Goal: Check status

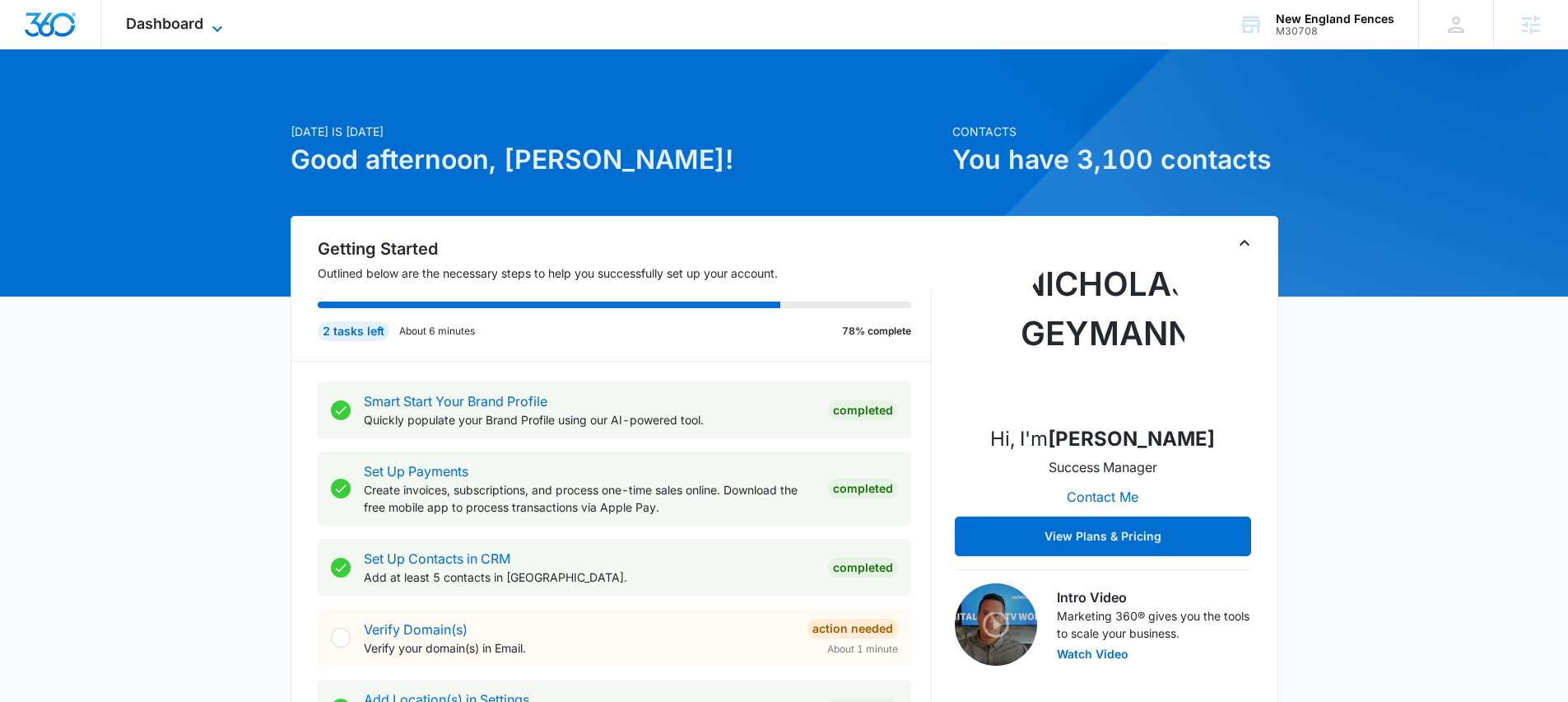
click at [159, 21] on span "Dashboard" at bounding box center [165, 23] width 77 height 17
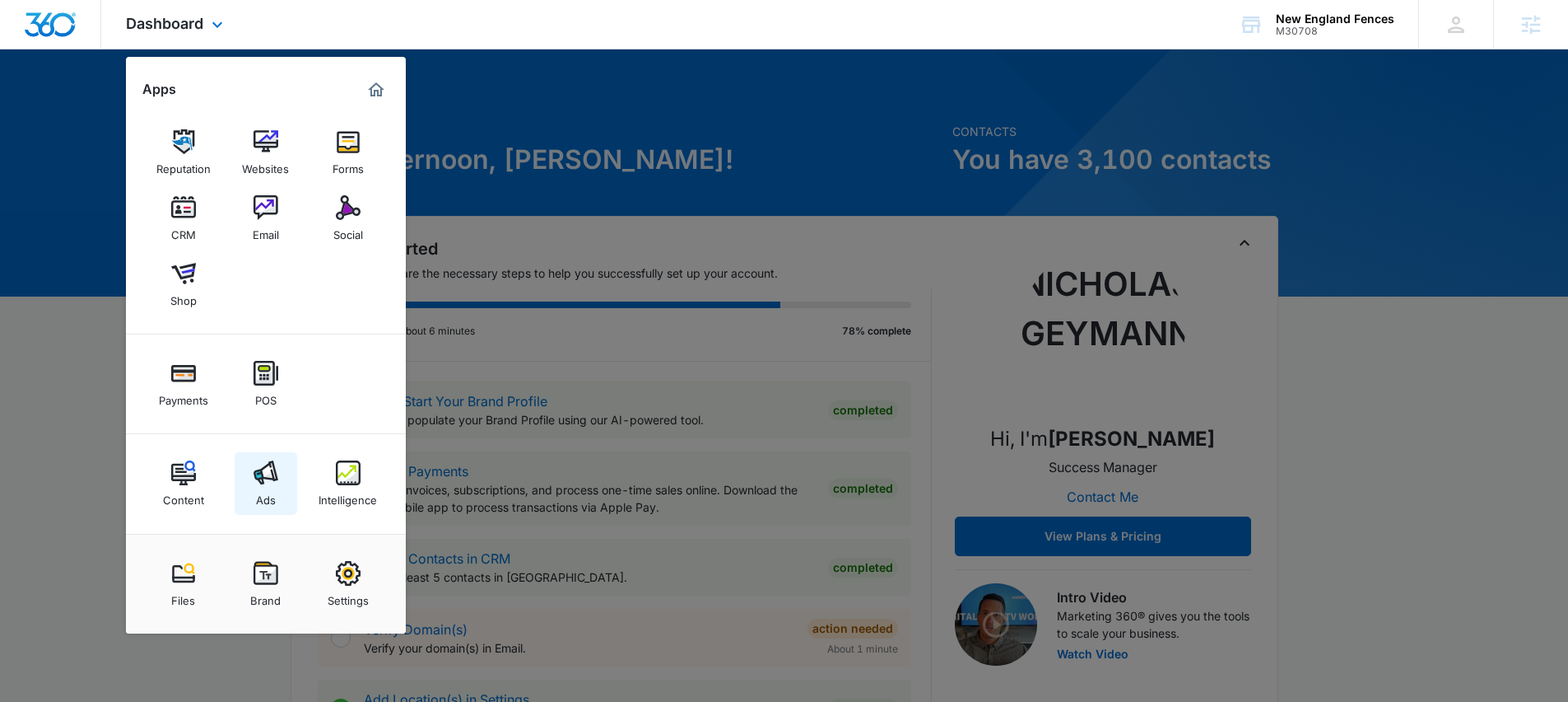
click at [269, 498] on div "Ads" at bounding box center [266, 496] width 20 height 22
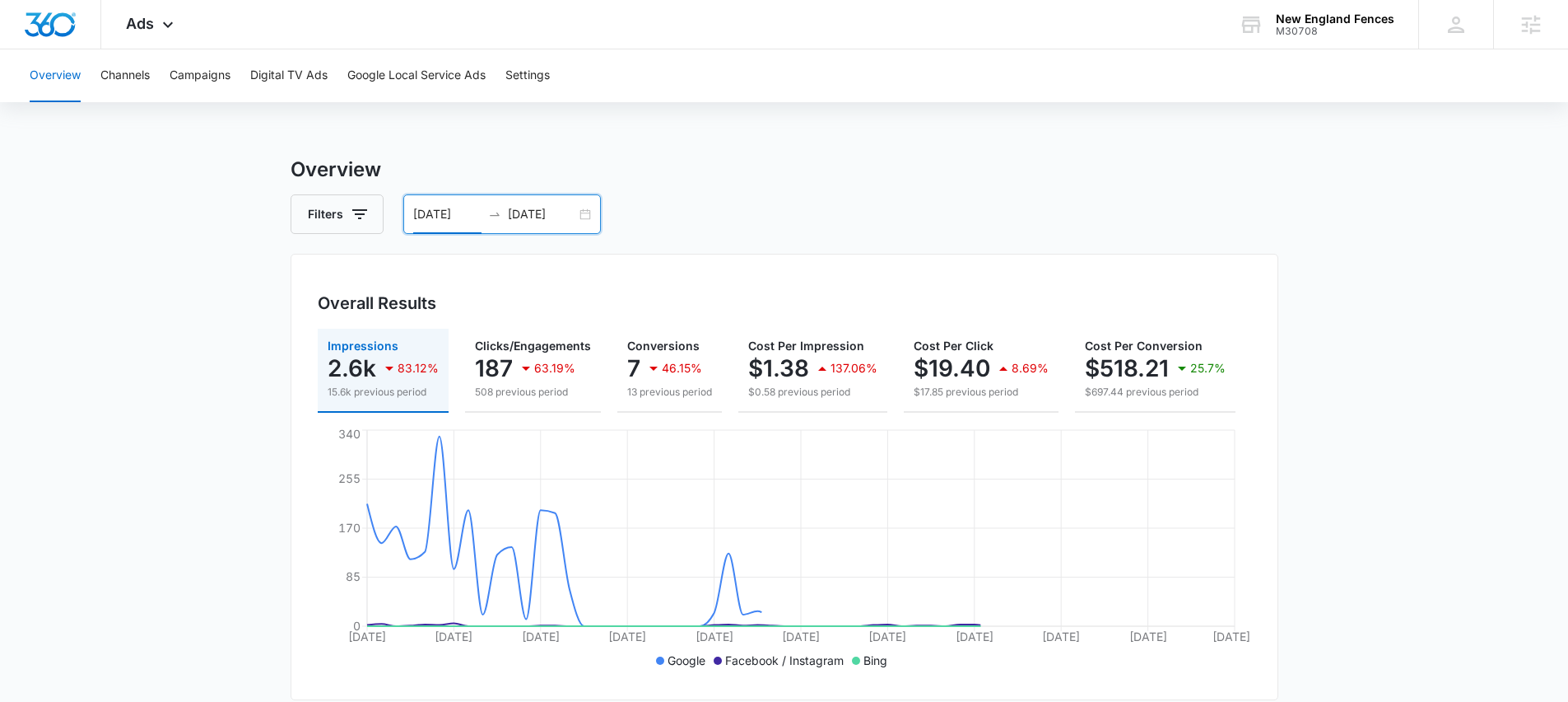
click at [451, 213] on input "08/01/2025" at bounding box center [447, 214] width 68 height 18
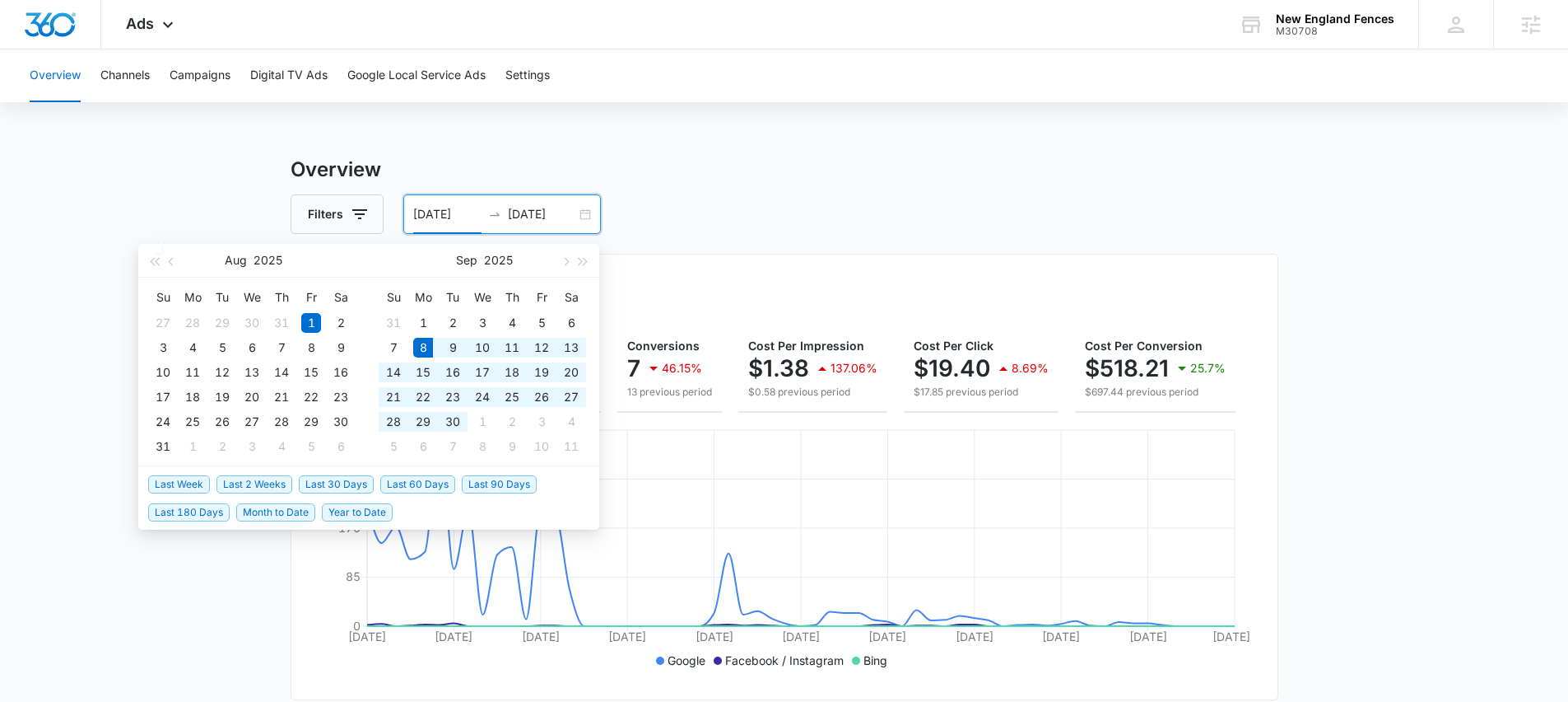
click at [332, 482] on span "Last 30 Days" at bounding box center [336, 484] width 75 height 18
type input "09/08/2025"
type input "10/08/2025"
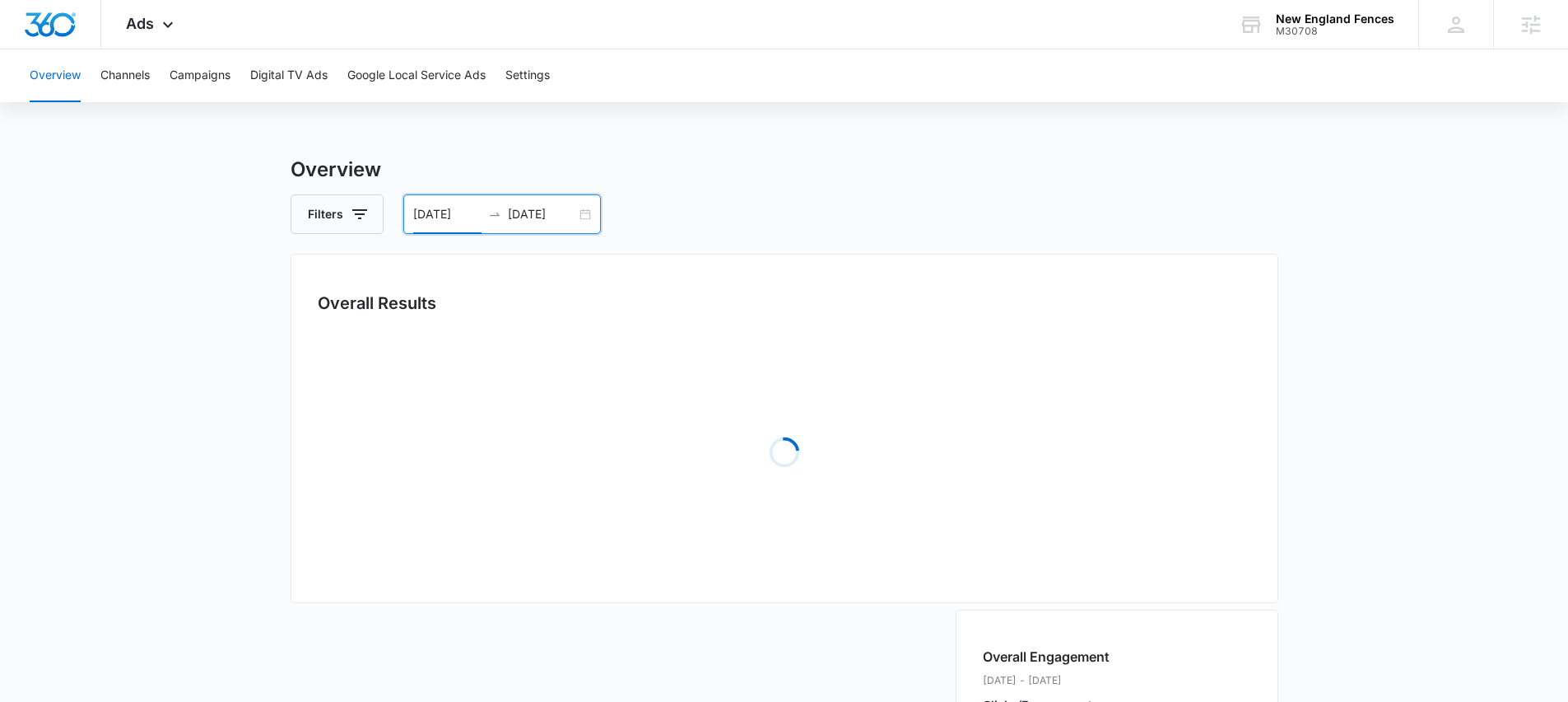
click at [443, 212] on input "09/08/2025" at bounding box center [447, 214] width 68 height 18
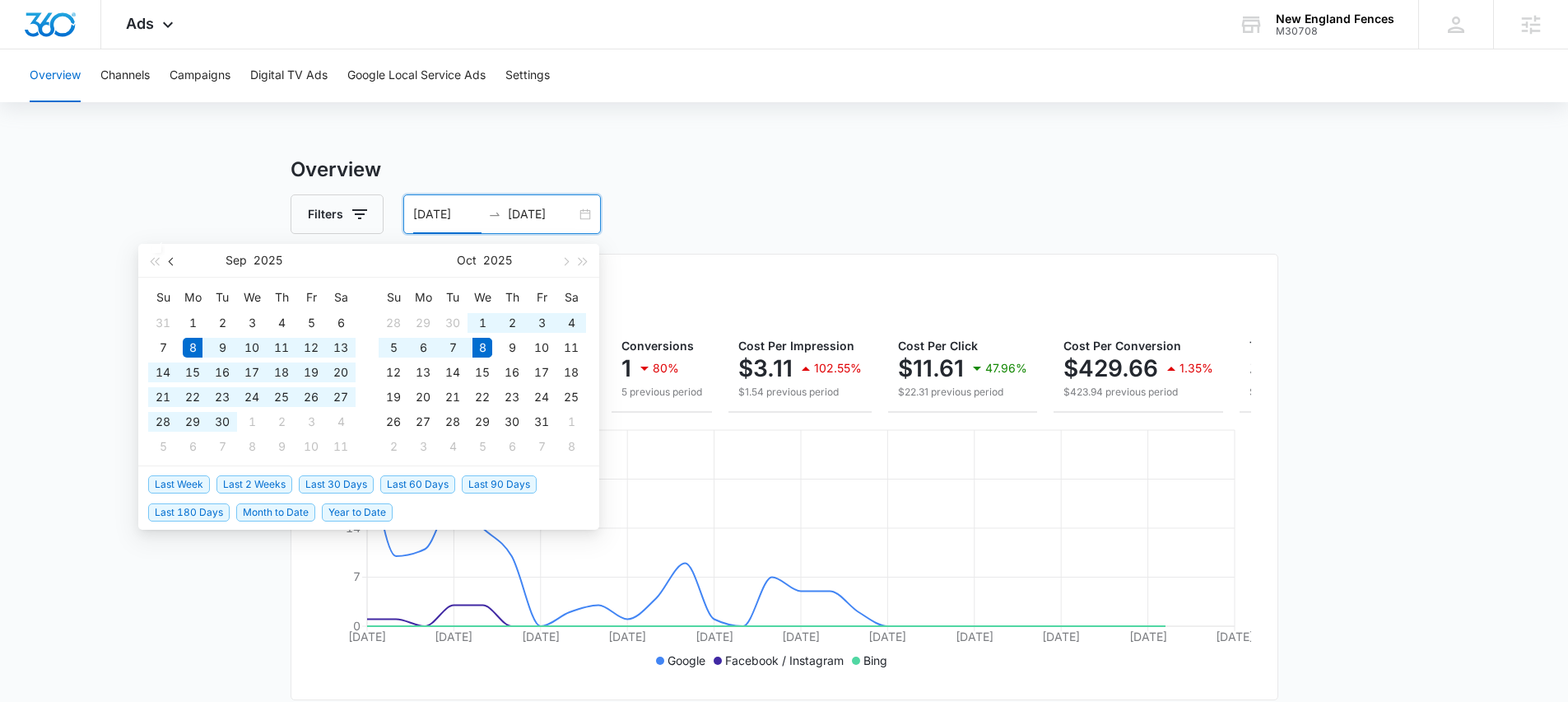
click at [169, 257] on button "button" at bounding box center [172, 260] width 18 height 33
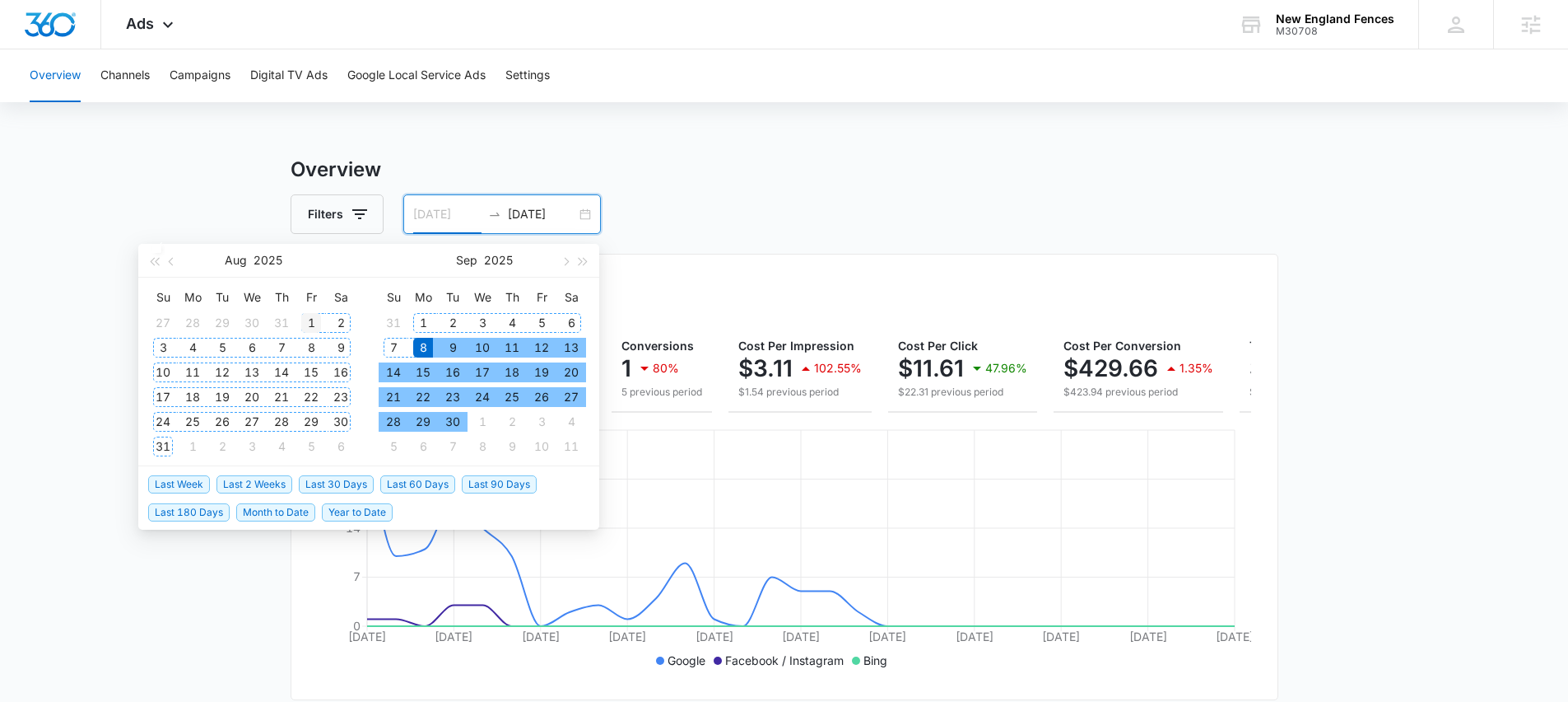
type input "08/01/2025"
click at [308, 319] on div "1" at bounding box center [311, 323] width 20 height 20
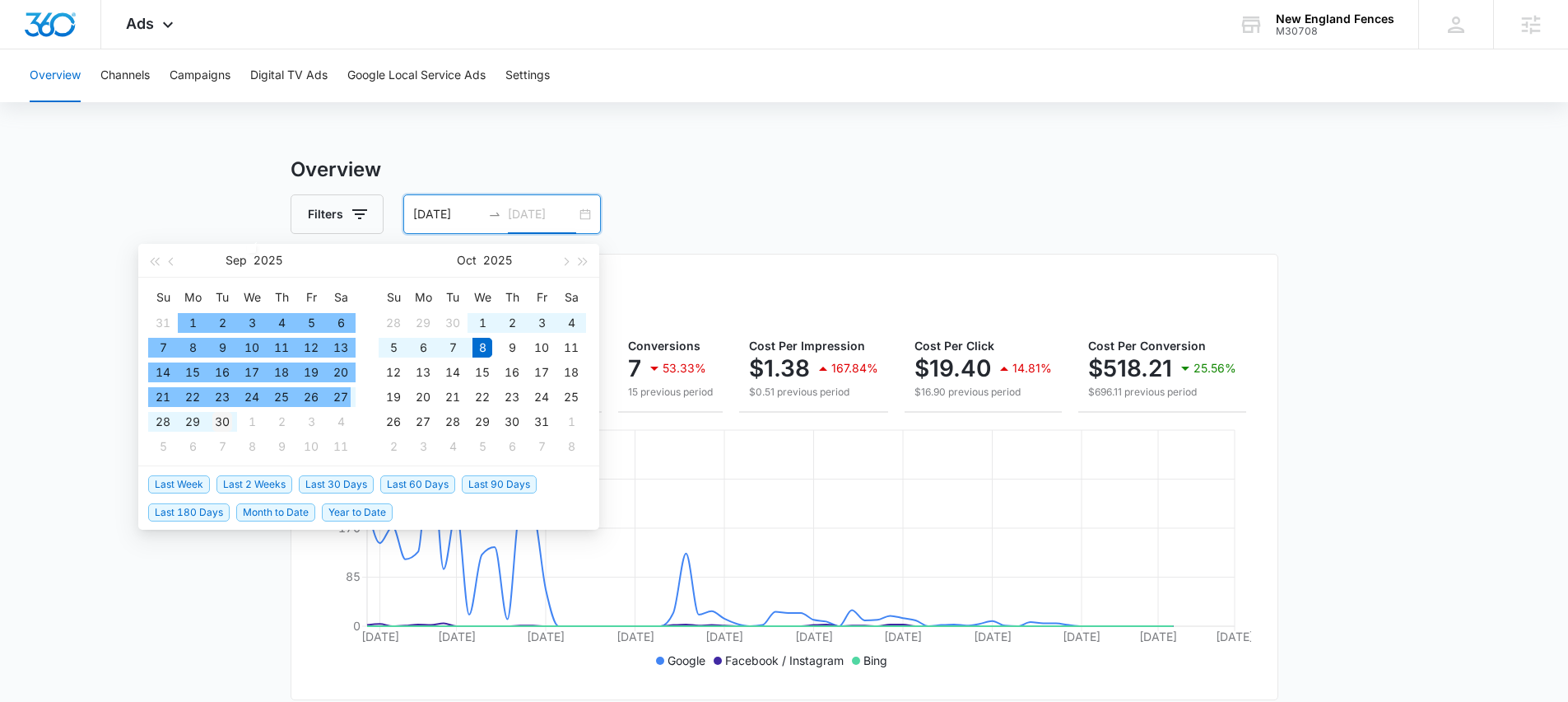
type input "09/30/2025"
click at [228, 420] on div "30" at bounding box center [222, 421] width 20 height 20
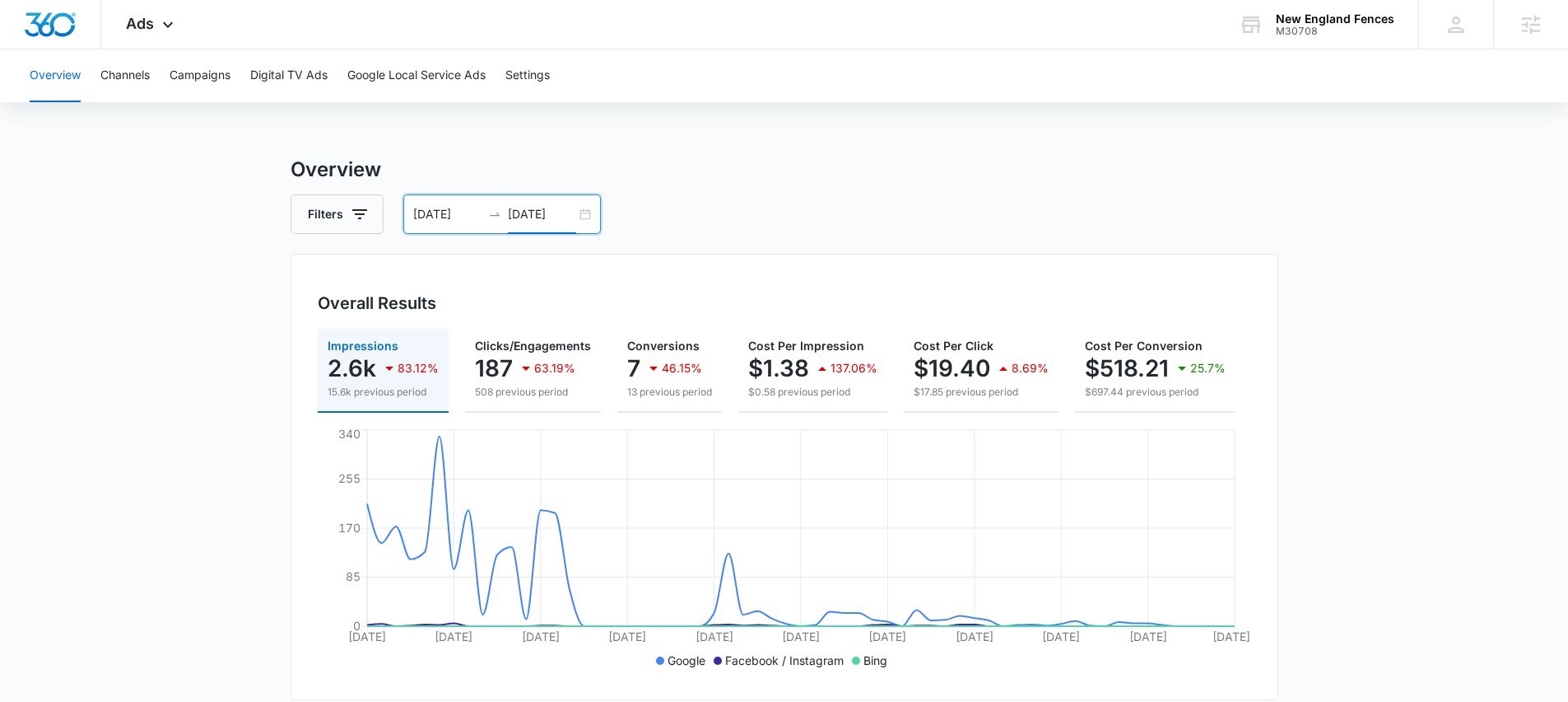
scroll to position [0, 202]
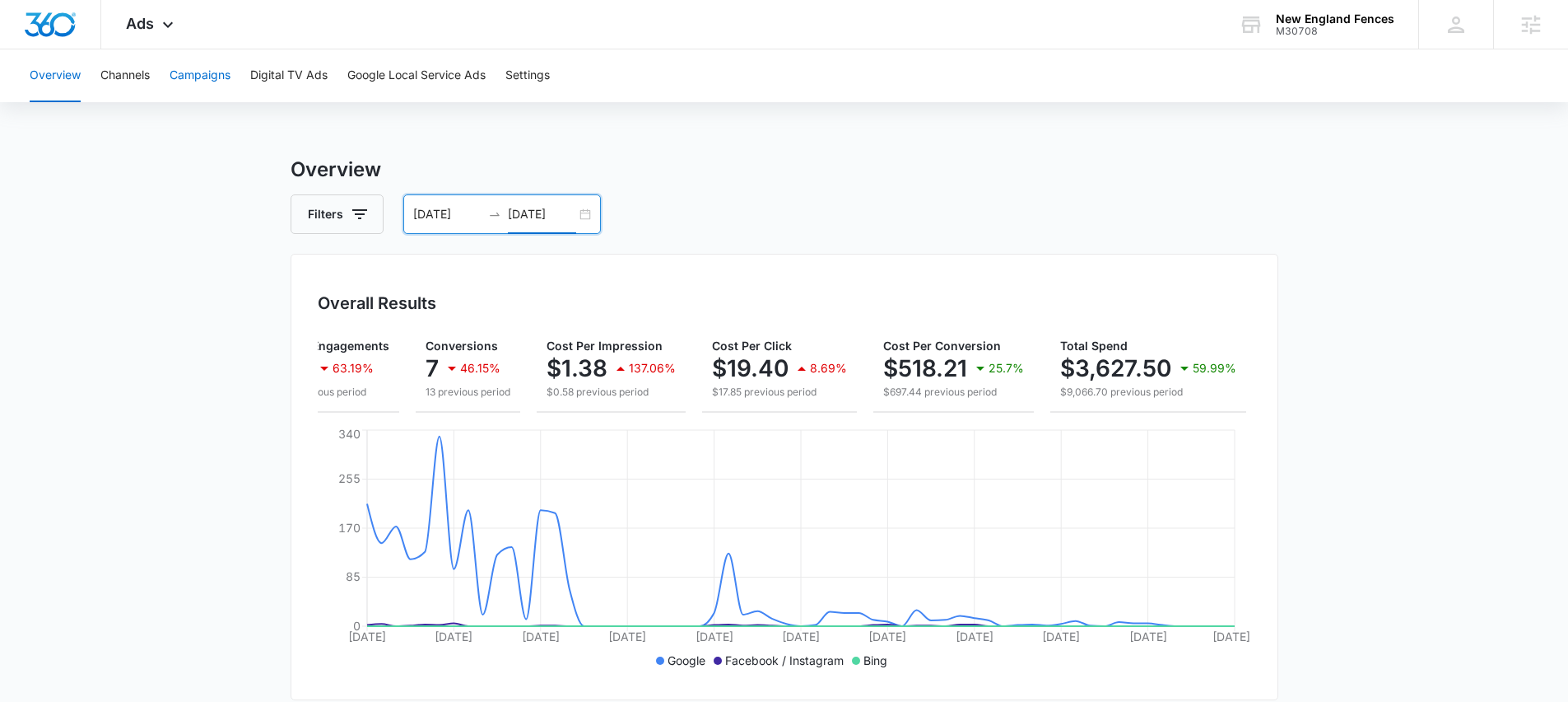
click at [193, 74] on button "Campaigns" at bounding box center [200, 75] width 61 height 53
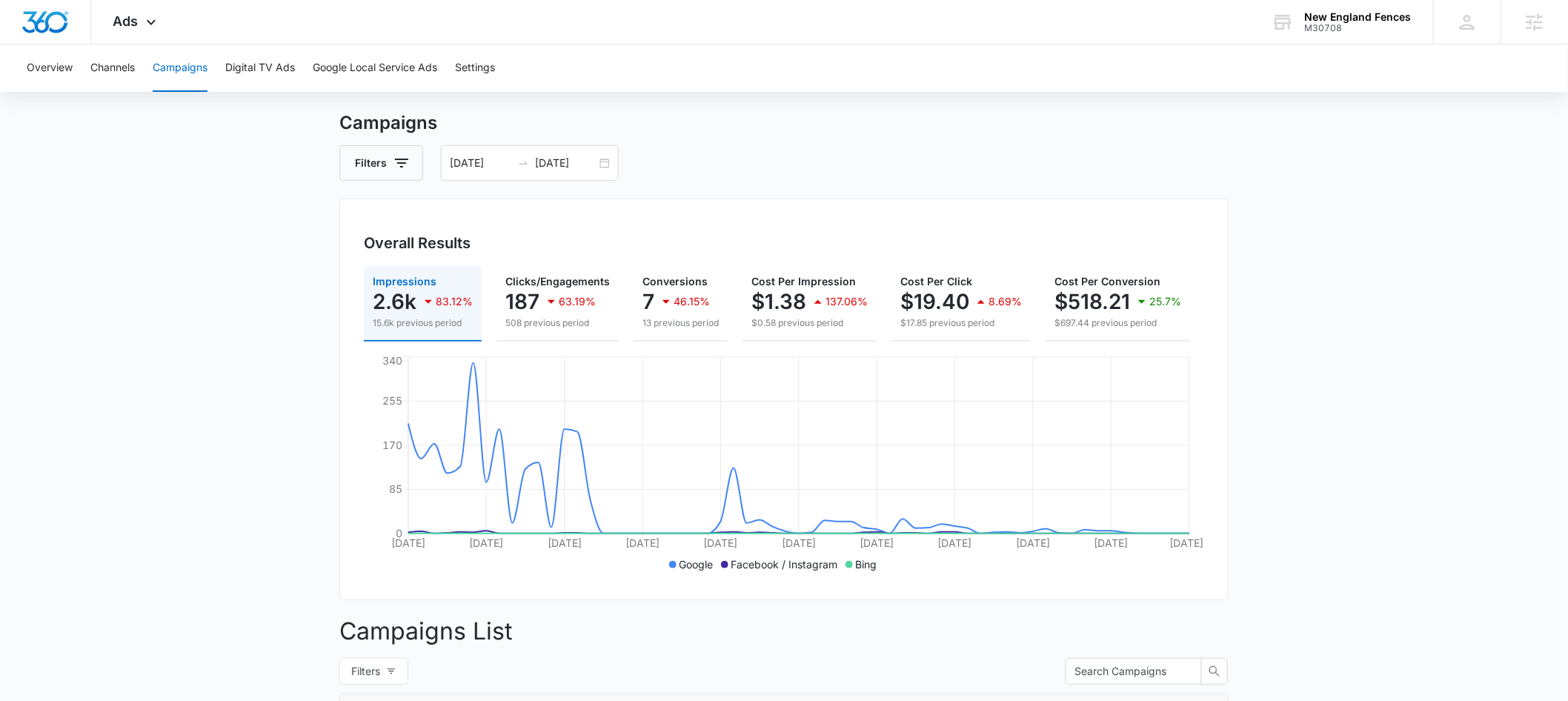
scroll to position [26, 0]
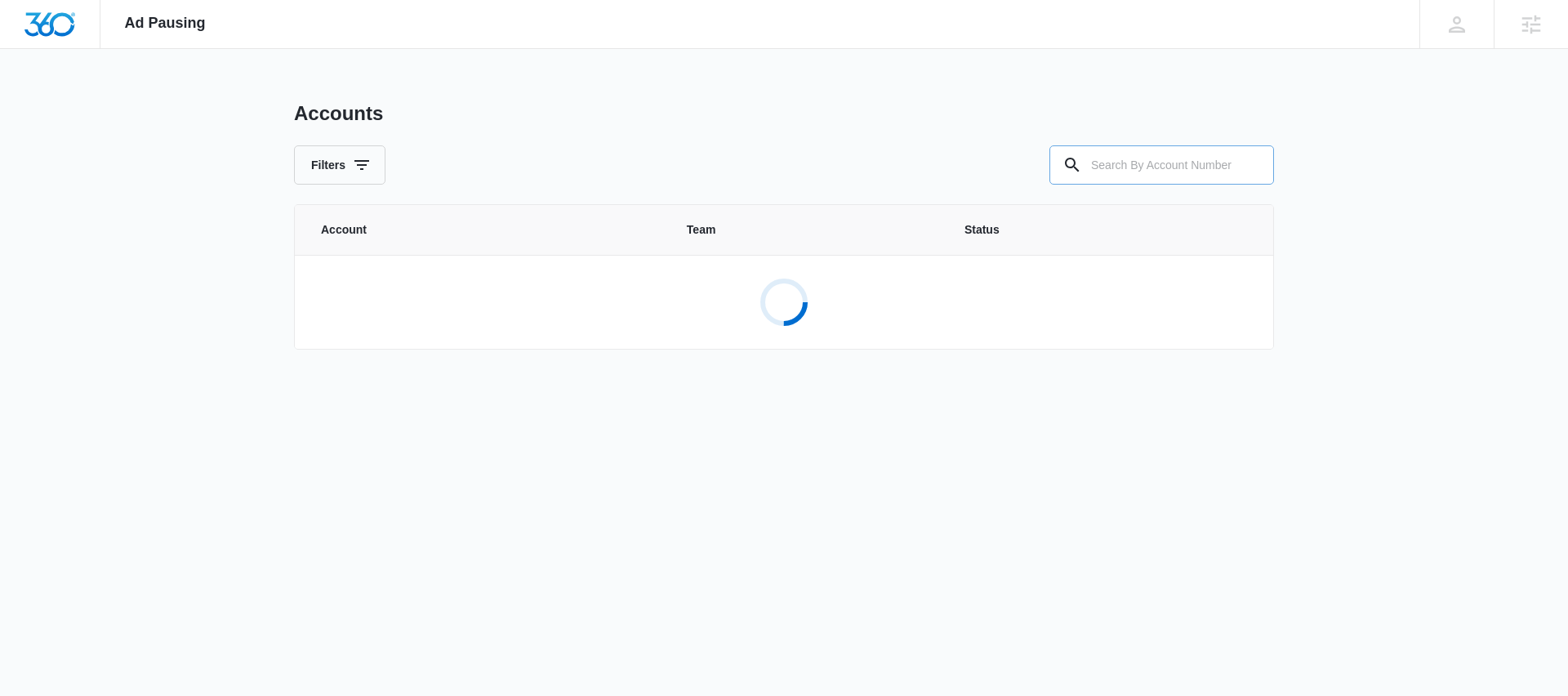
click at [1153, 171] on input "text" at bounding box center [1161, 165] width 225 height 39
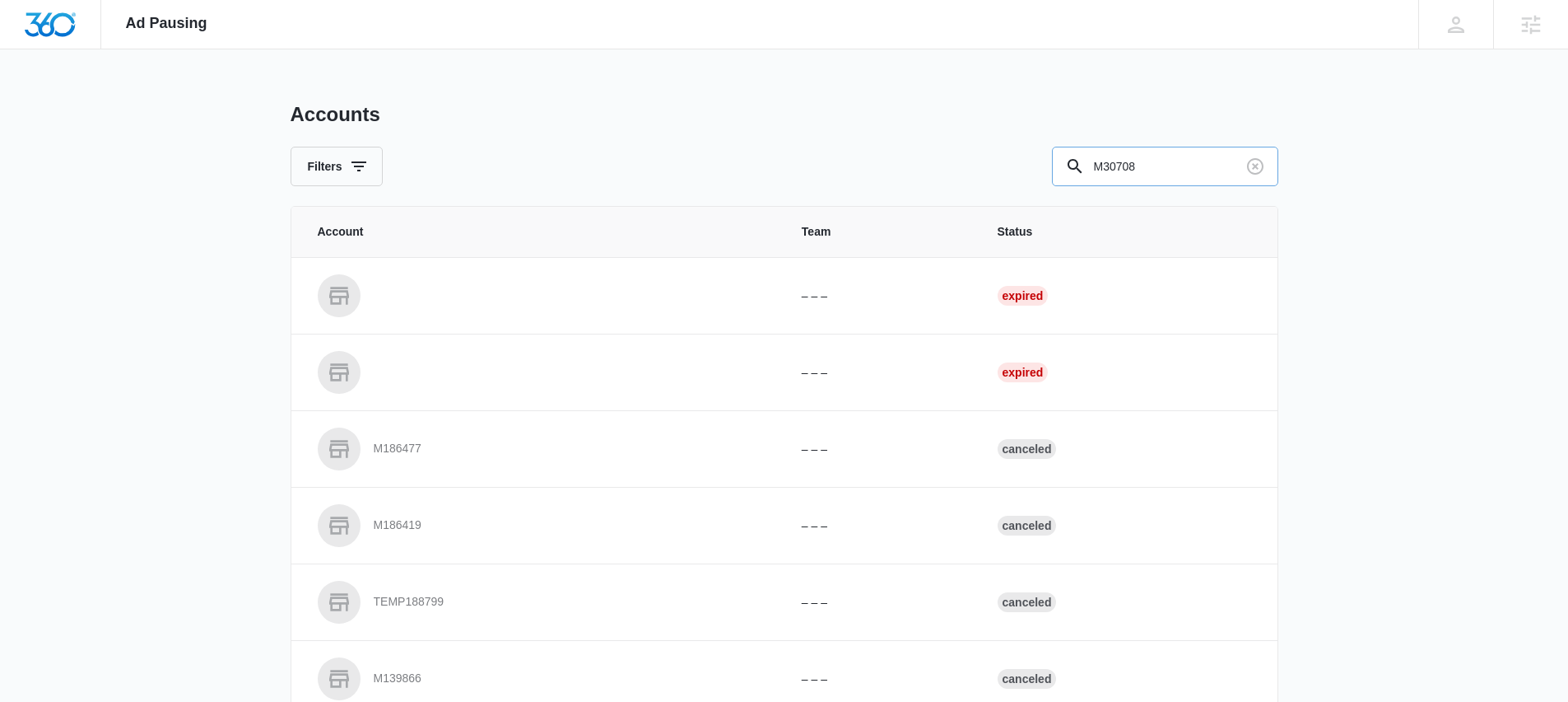
type input "M30708"
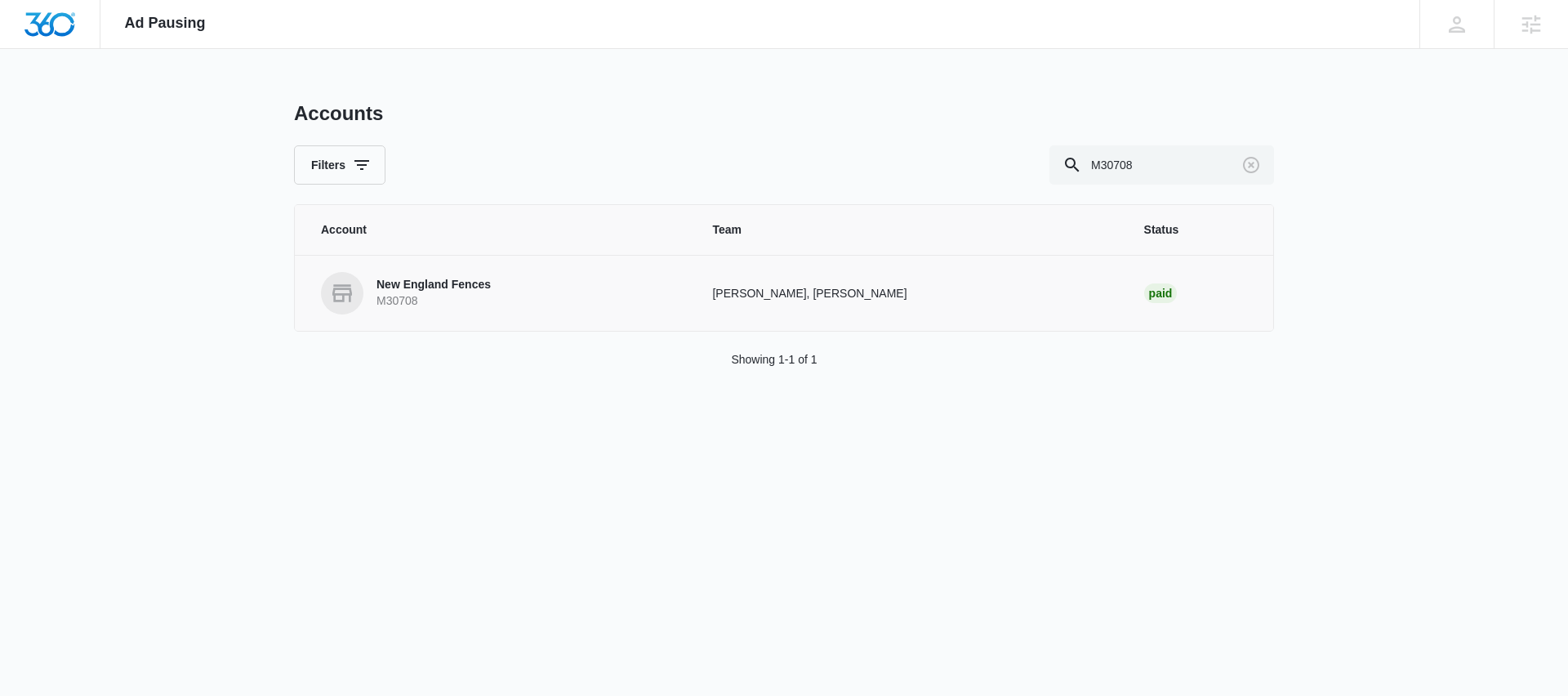
click at [422, 297] on p "M30708" at bounding box center [434, 301] width 115 height 16
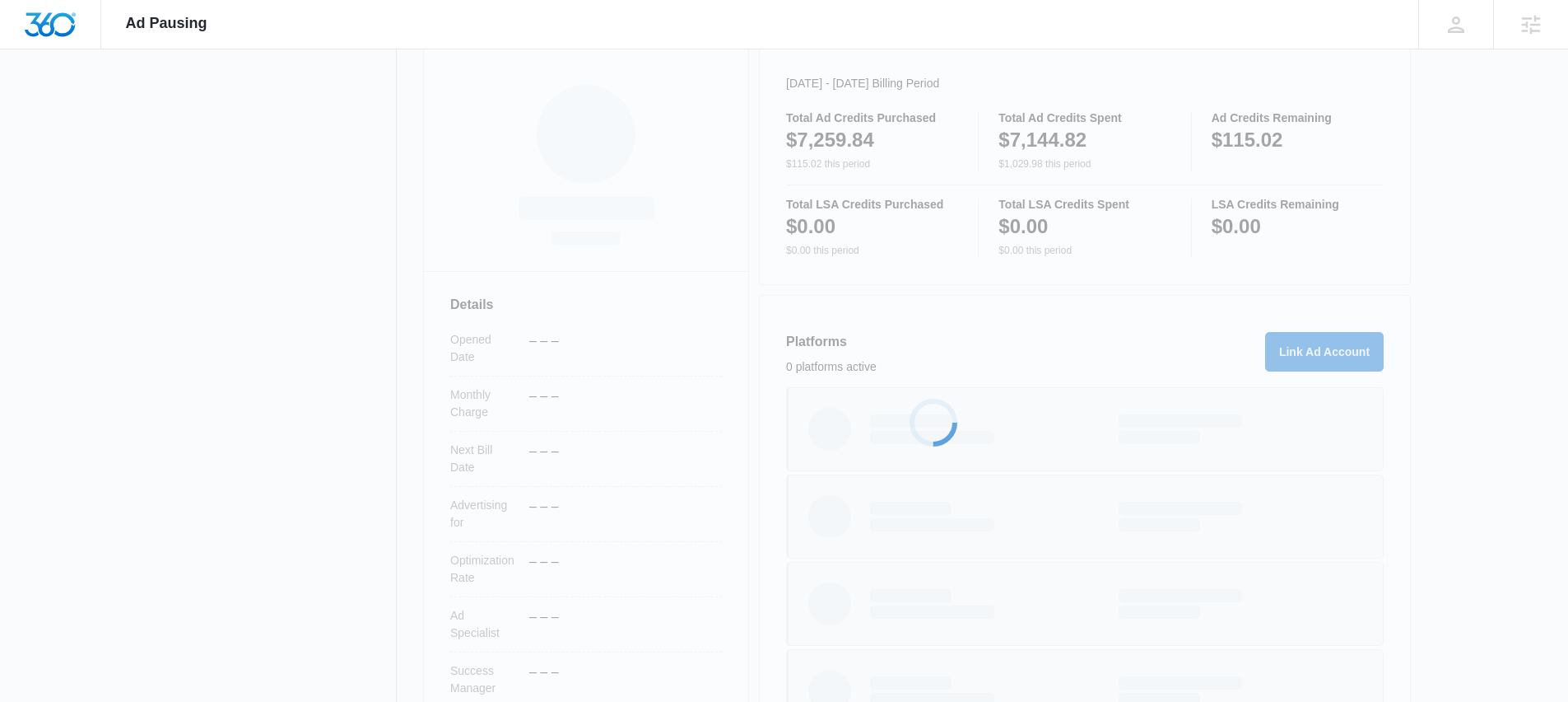
scroll to position [283, 0]
